Goal: Information Seeking & Learning: Find specific page/section

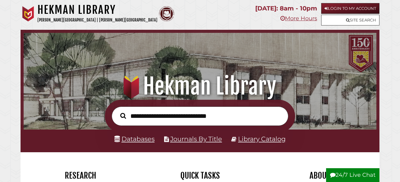
scroll to position [116, 349]
click at [141, 140] on link "Databases" at bounding box center [134, 139] width 40 height 8
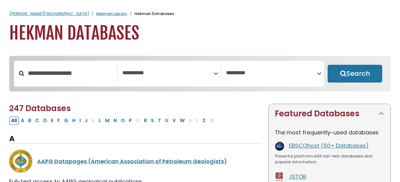
select select "Database Subject Filter"
select select "Database Vendors Filter"
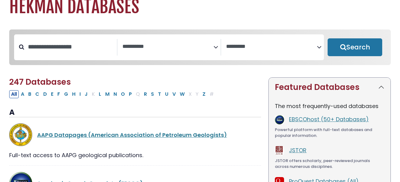
scroll to position [28, 0]
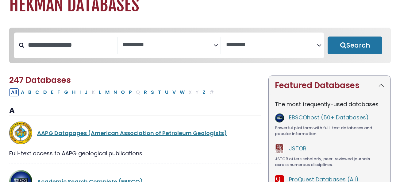
click at [143, 43] on textarea "Search" at bounding box center [167, 45] width 91 height 6
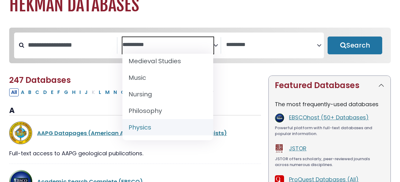
scroll to position [479, 0]
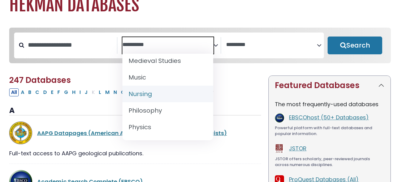
select select "*****"
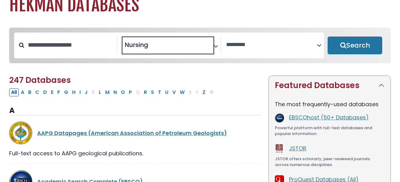
scroll to position [239, 0]
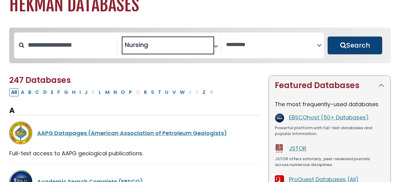
click at [355, 50] on button "Search" at bounding box center [354, 45] width 55 height 18
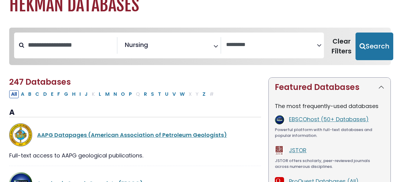
select select "Database Vendors Filter"
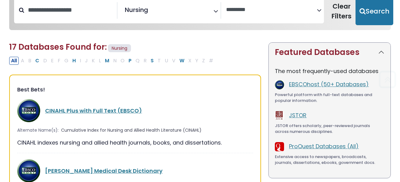
scroll to position [72, 0]
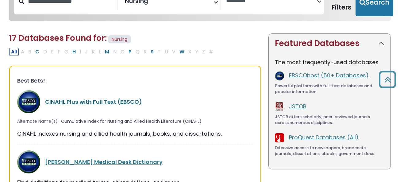
click at [87, 99] on link "CINAHL Plus with Full Text (EBSCO)" at bounding box center [93, 102] width 97 height 8
